Goal: Book appointment/travel/reservation

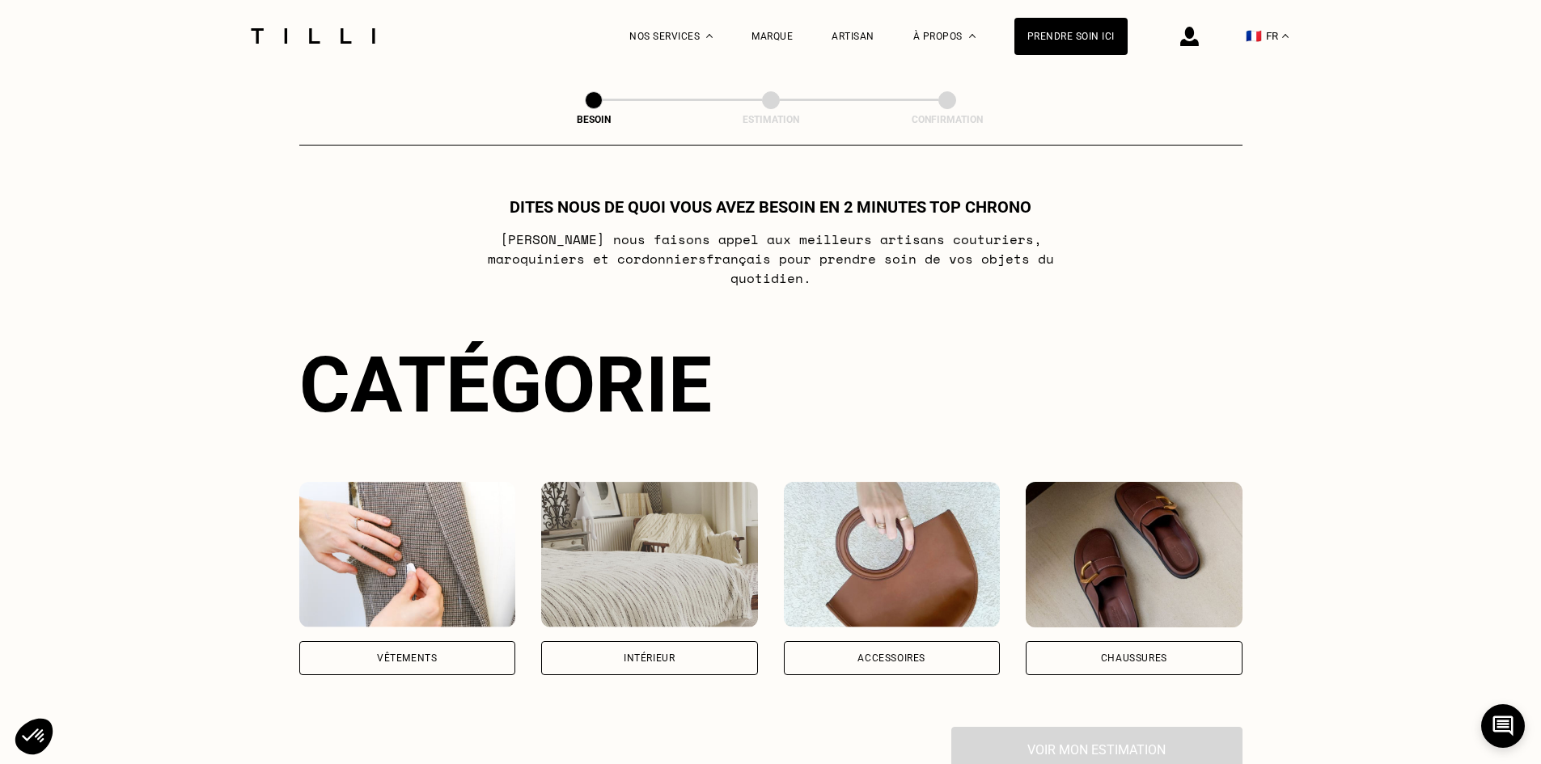
scroll to position [162, 0]
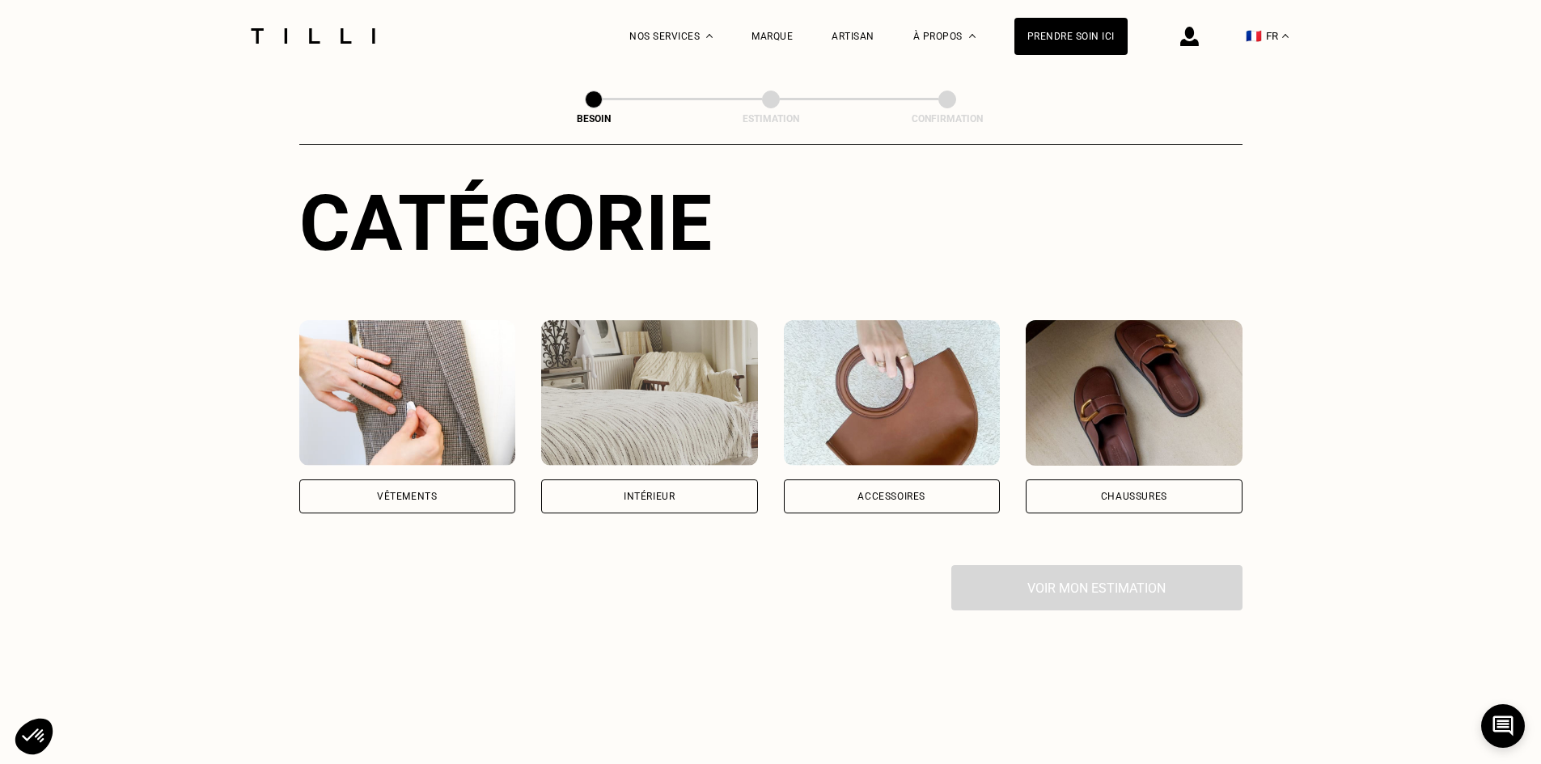
click at [647, 492] on div "Intérieur" at bounding box center [649, 497] width 51 height 10
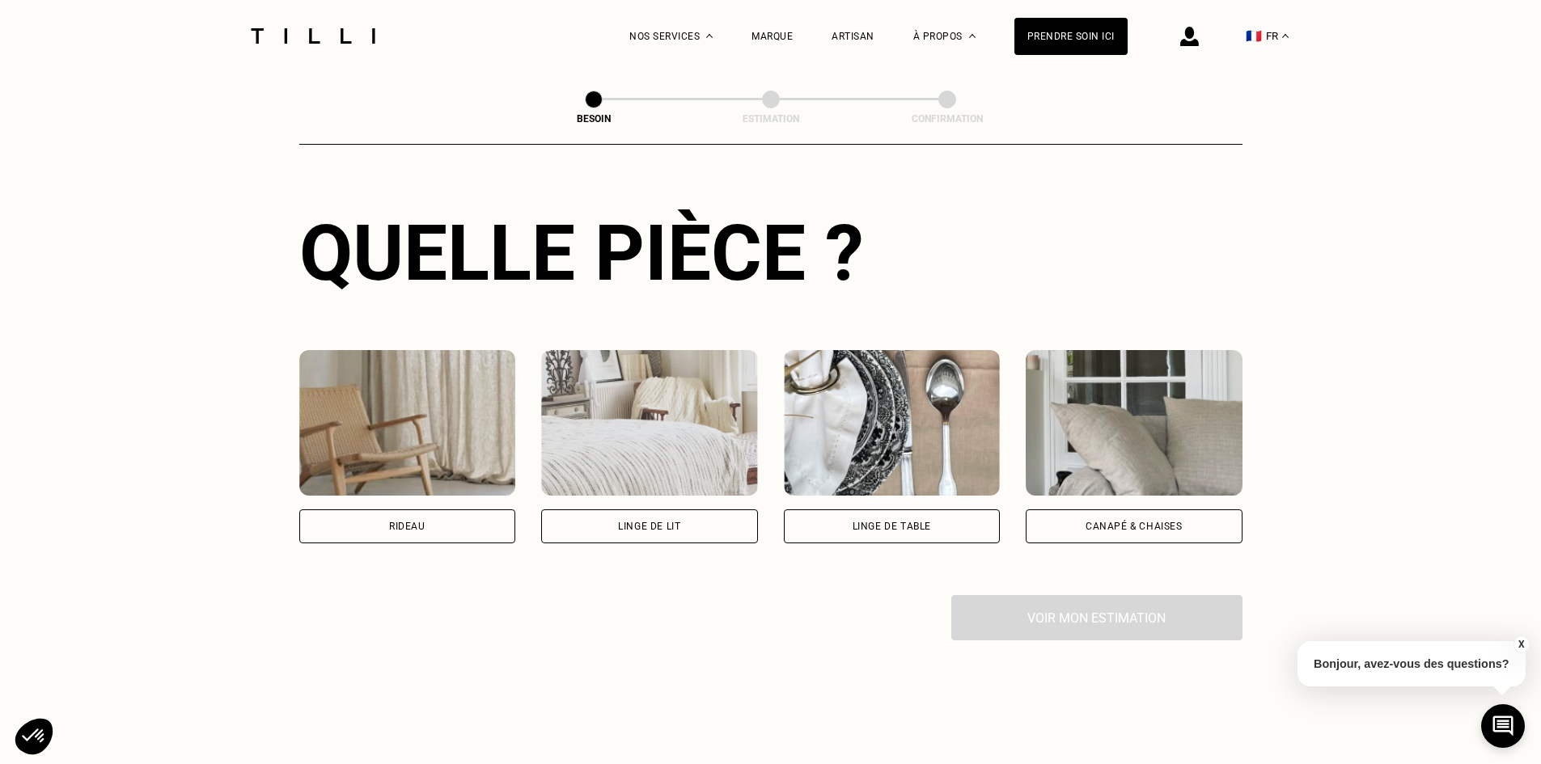
scroll to position [564, 0]
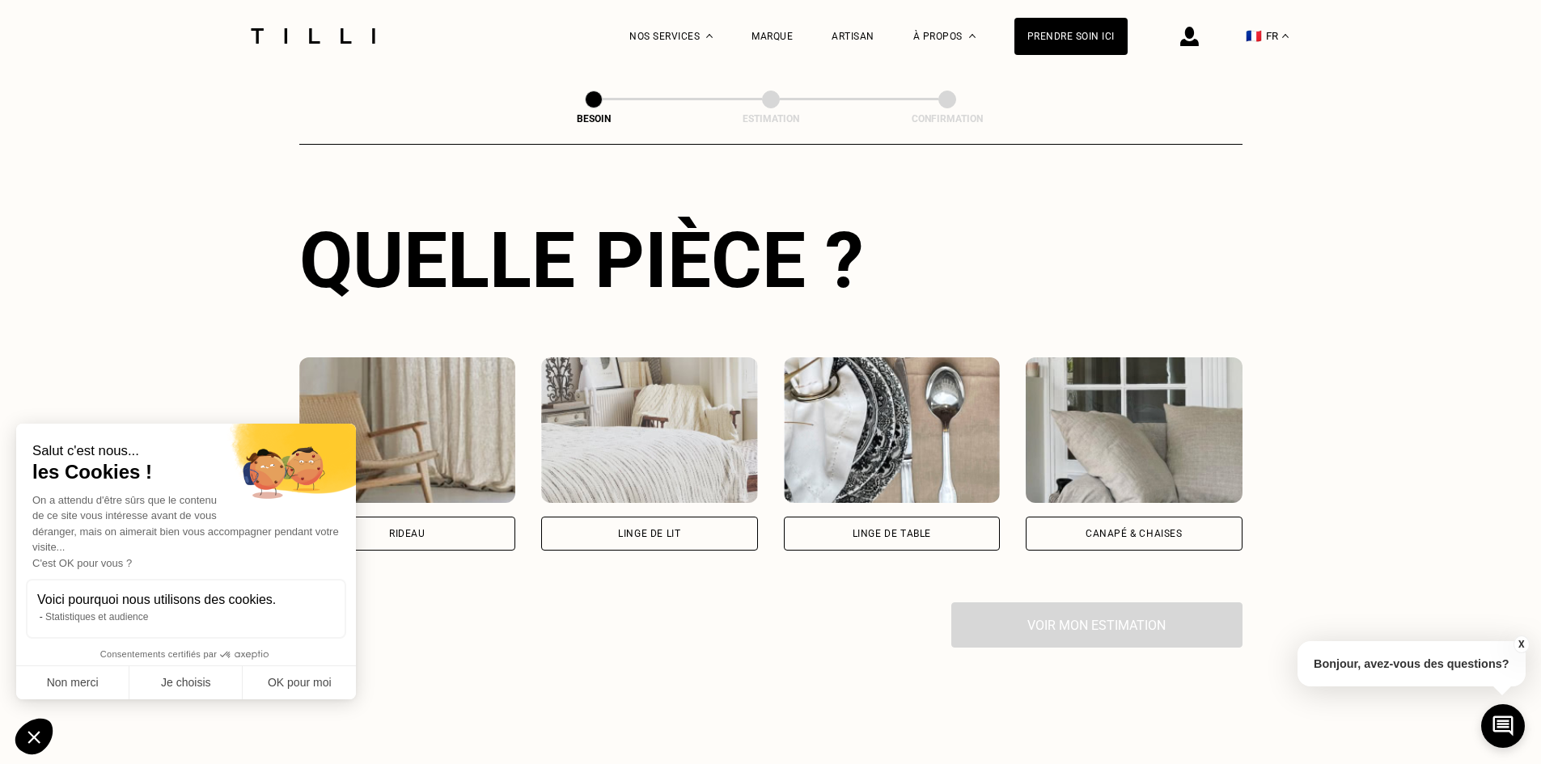
click at [348, 503] on div "Salut c'est nous... les Cookies ! On a attendu d'être sûrs que le contenu de ce…" at bounding box center [186, 562] width 340 height 276
click at [432, 517] on div "Rideau" at bounding box center [407, 534] width 217 height 34
select select "FR"
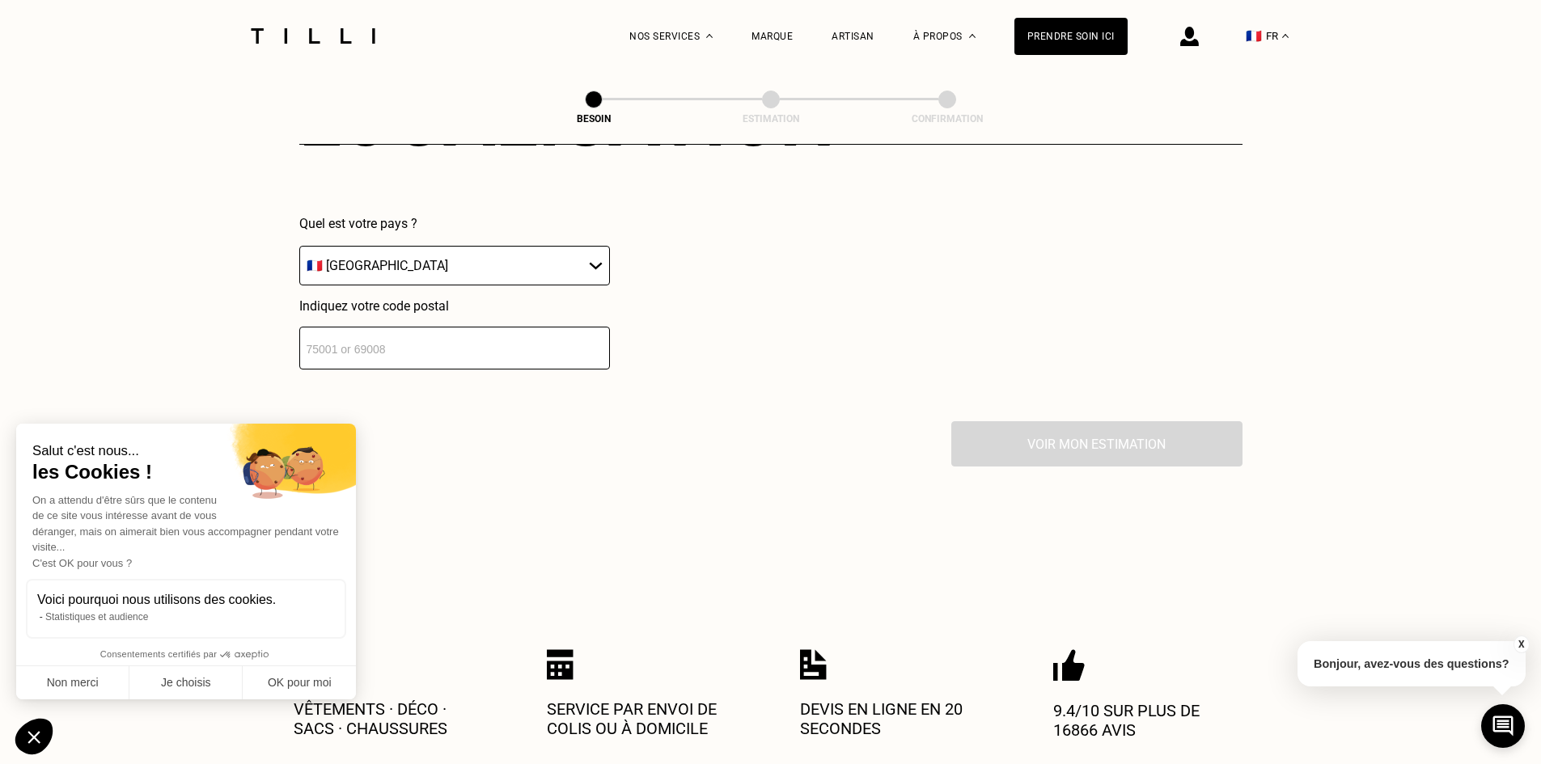
scroll to position [1116, 0]
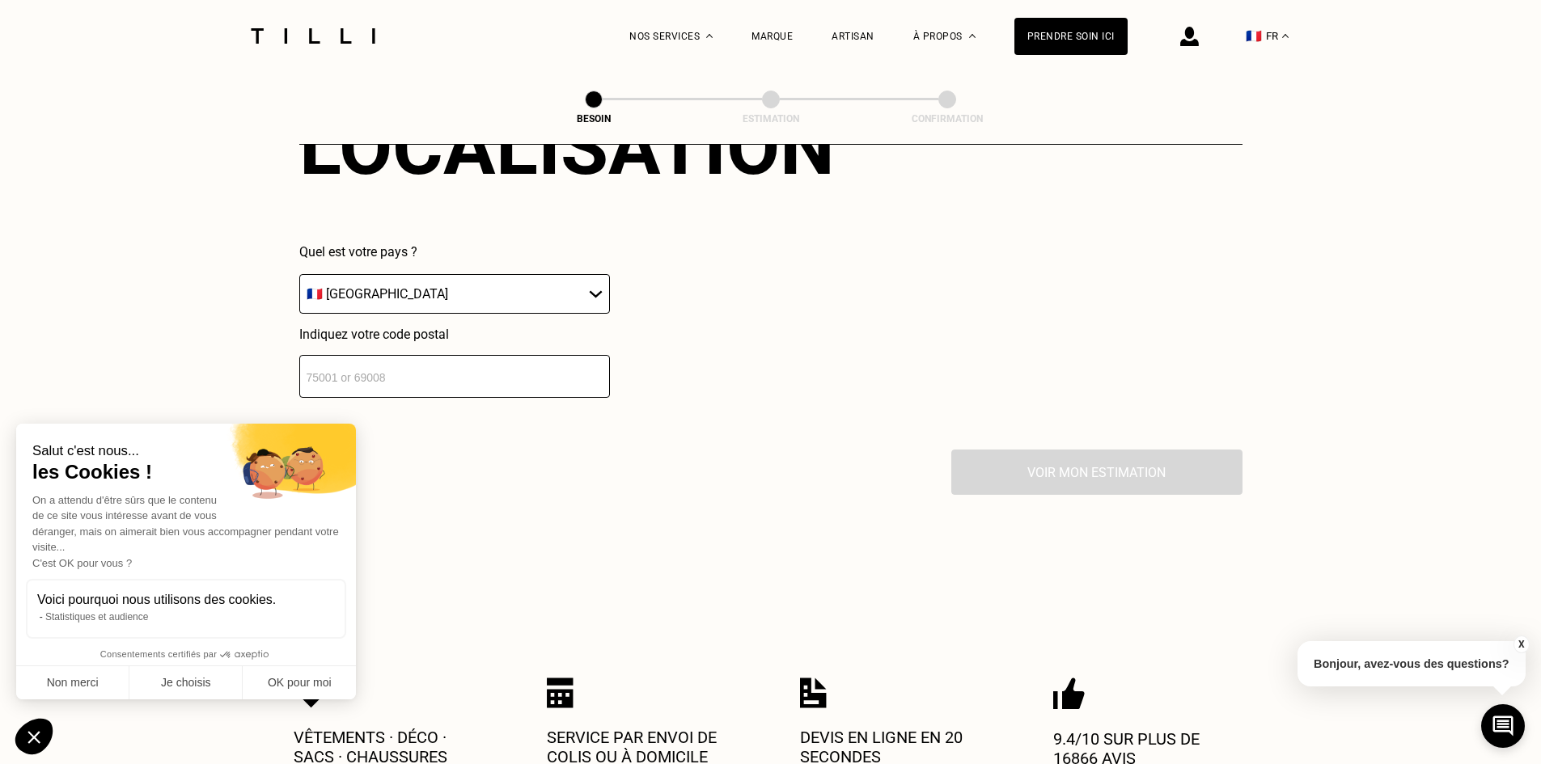
click at [506, 367] on input "number" at bounding box center [454, 376] width 311 height 43
